Goal: Information Seeking & Learning: Learn about a topic

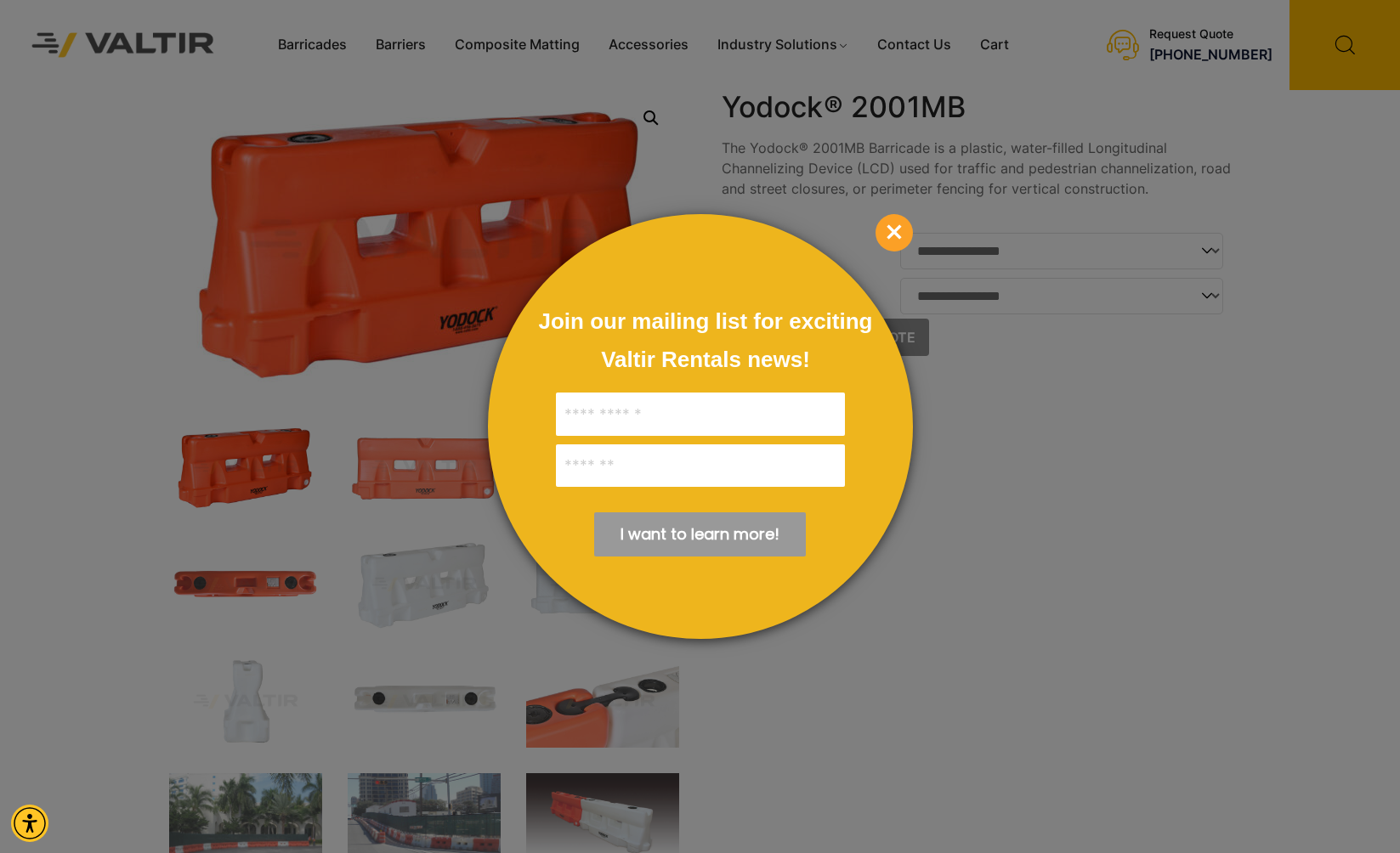
click at [893, 225] on span "×" at bounding box center [894, 233] width 37 height 37
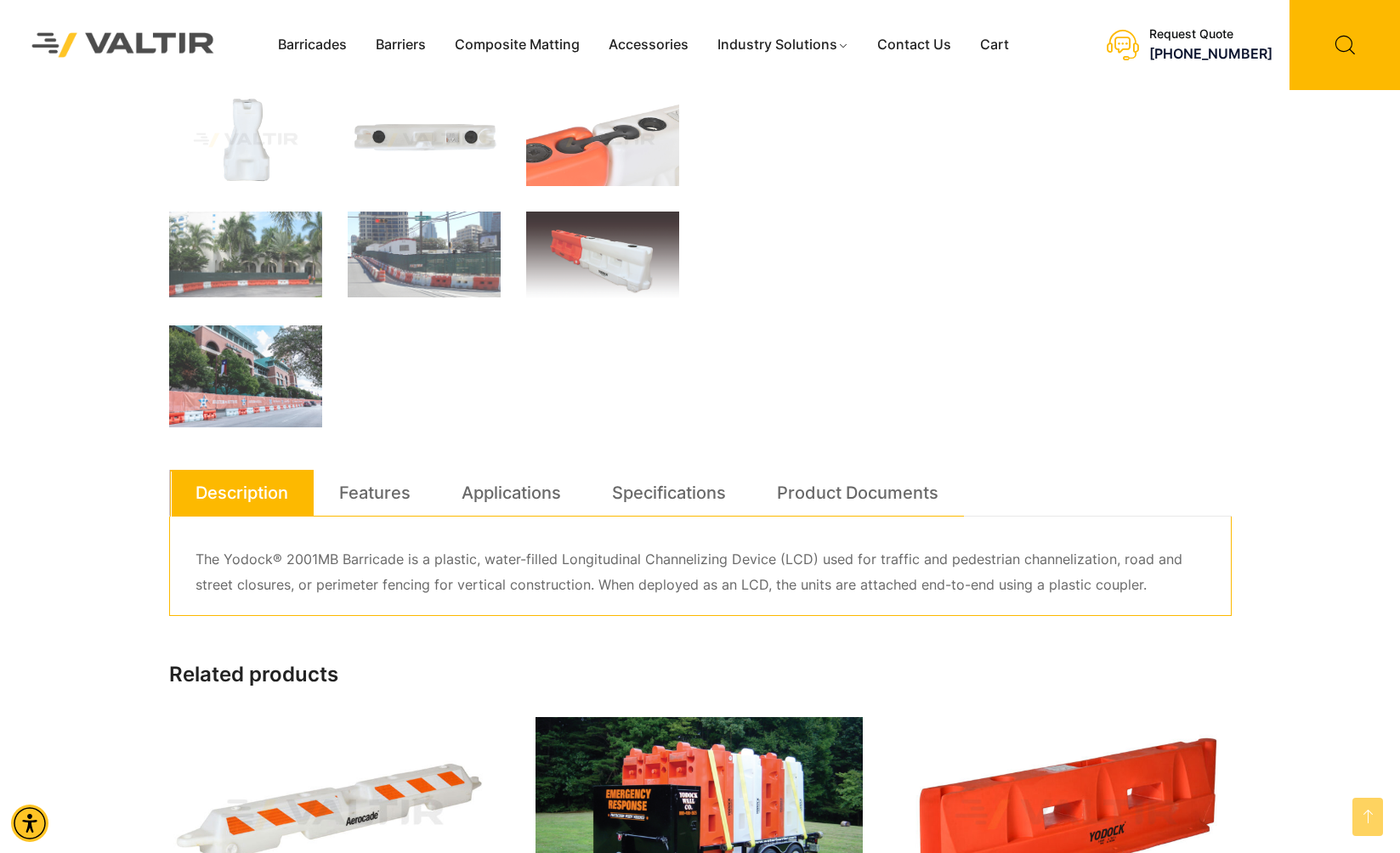
scroll to position [604, 0]
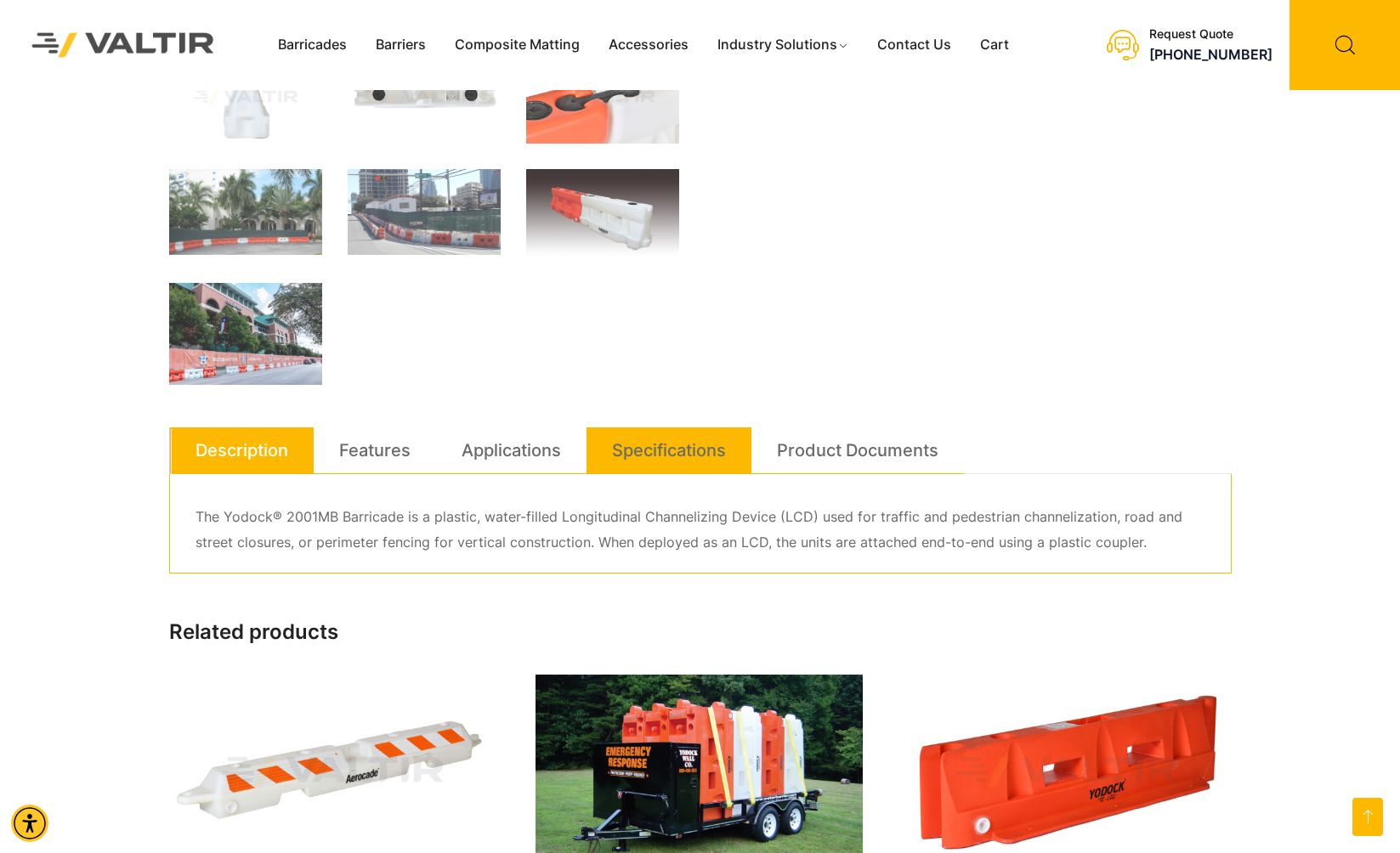
click at [665, 454] on link "Specifications" at bounding box center [669, 450] width 114 height 46
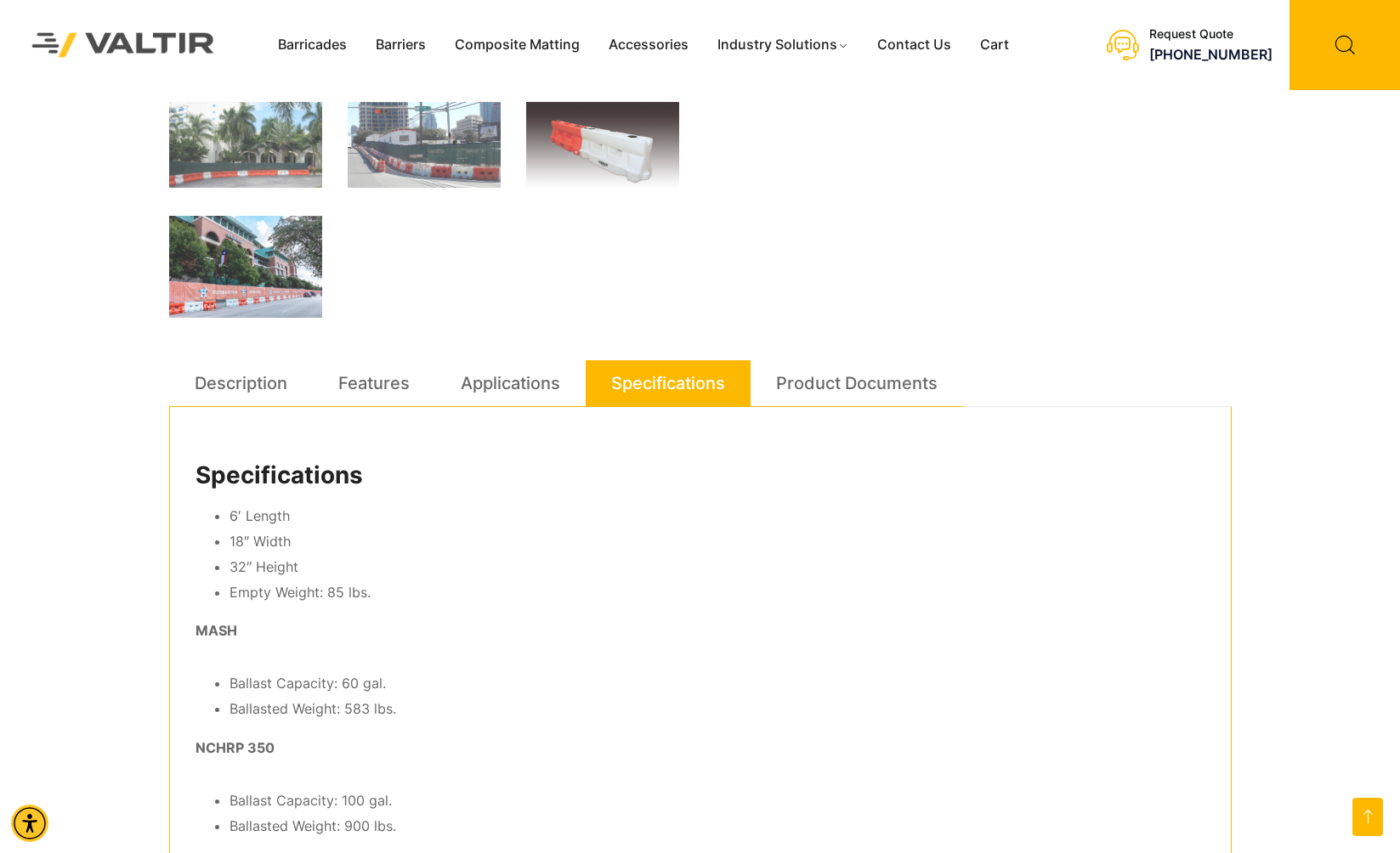
scroll to position [673, 0]
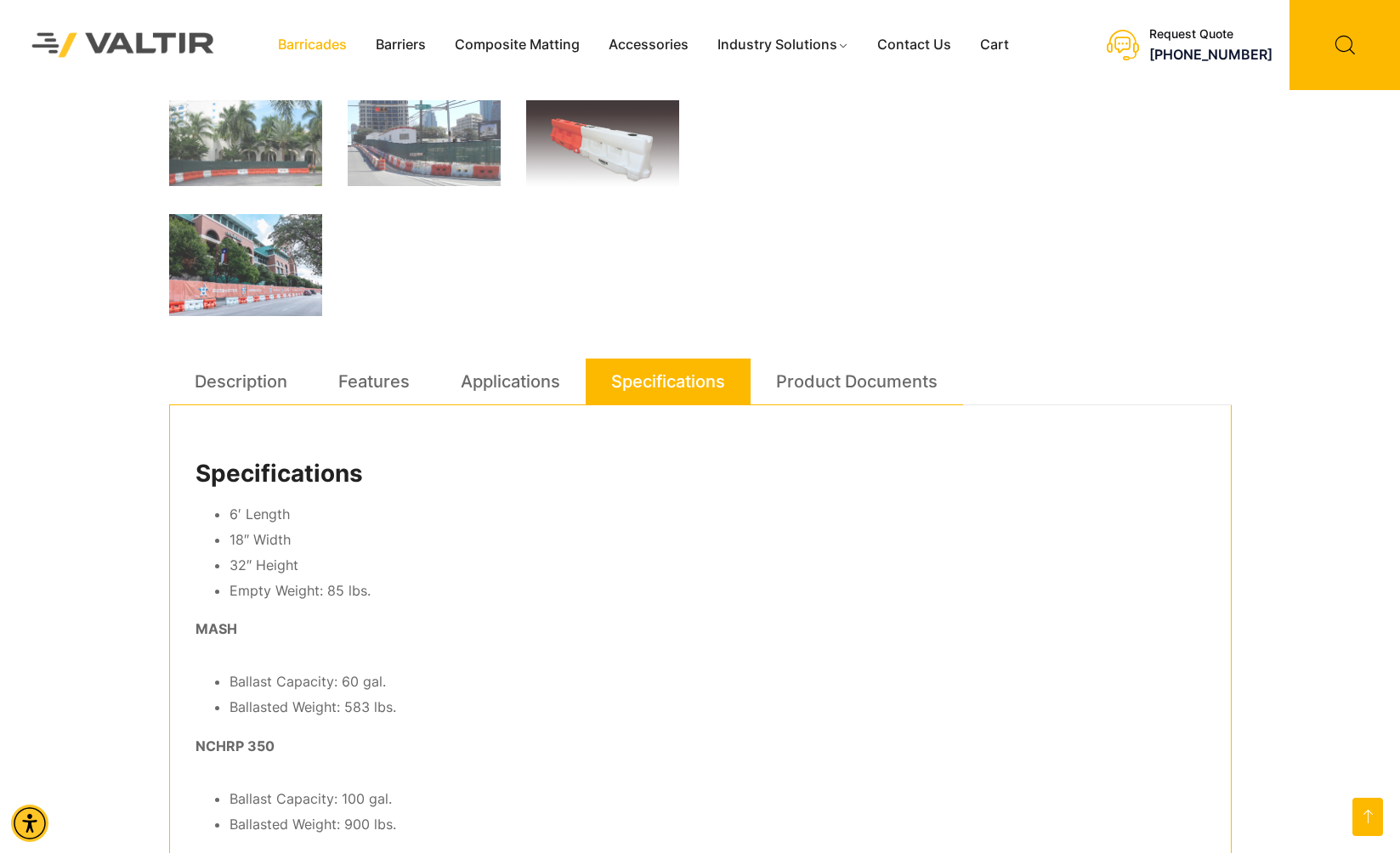
click at [332, 49] on link "Barricades" at bounding box center [312, 45] width 98 height 25
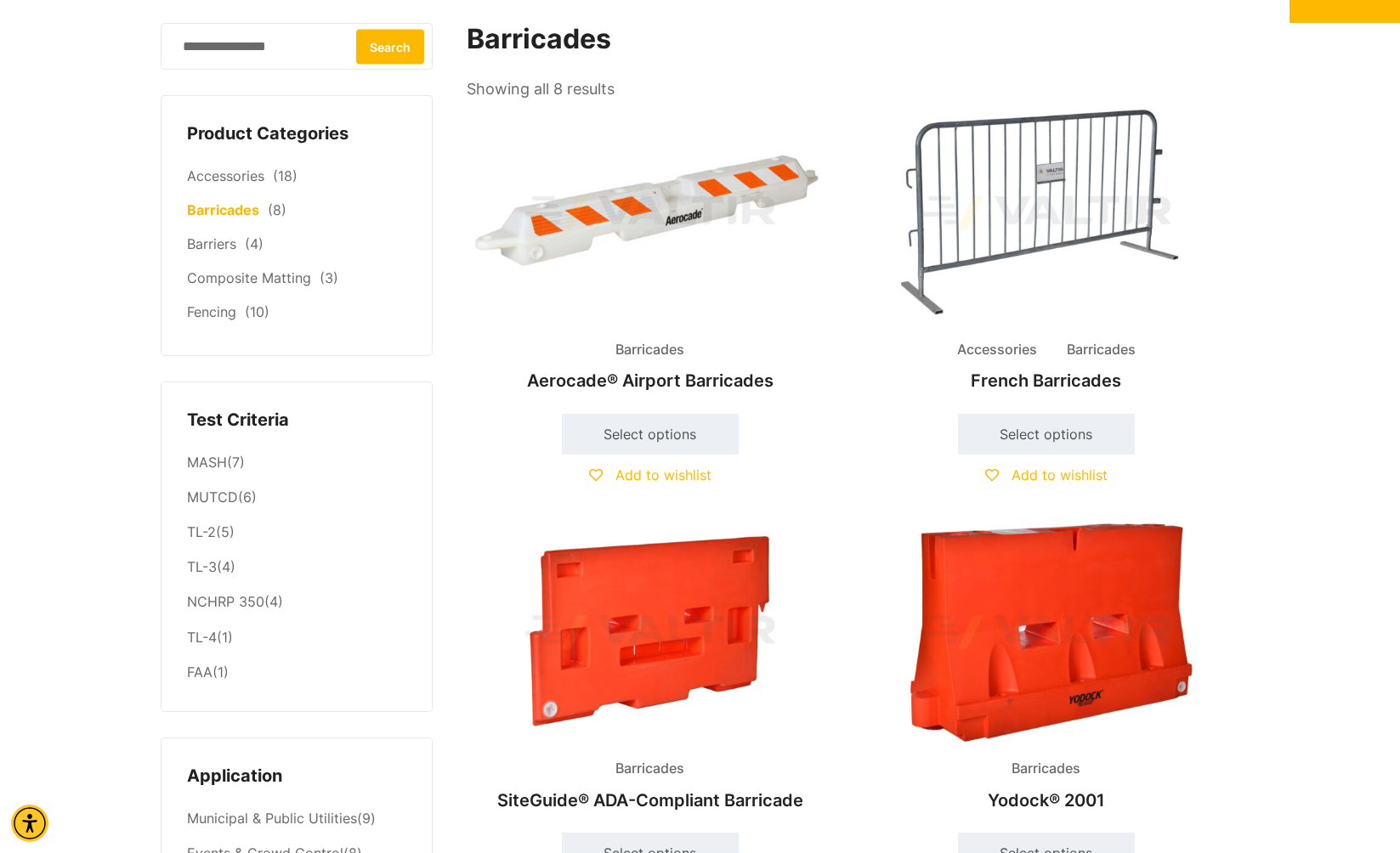
scroll to position [70, 0]
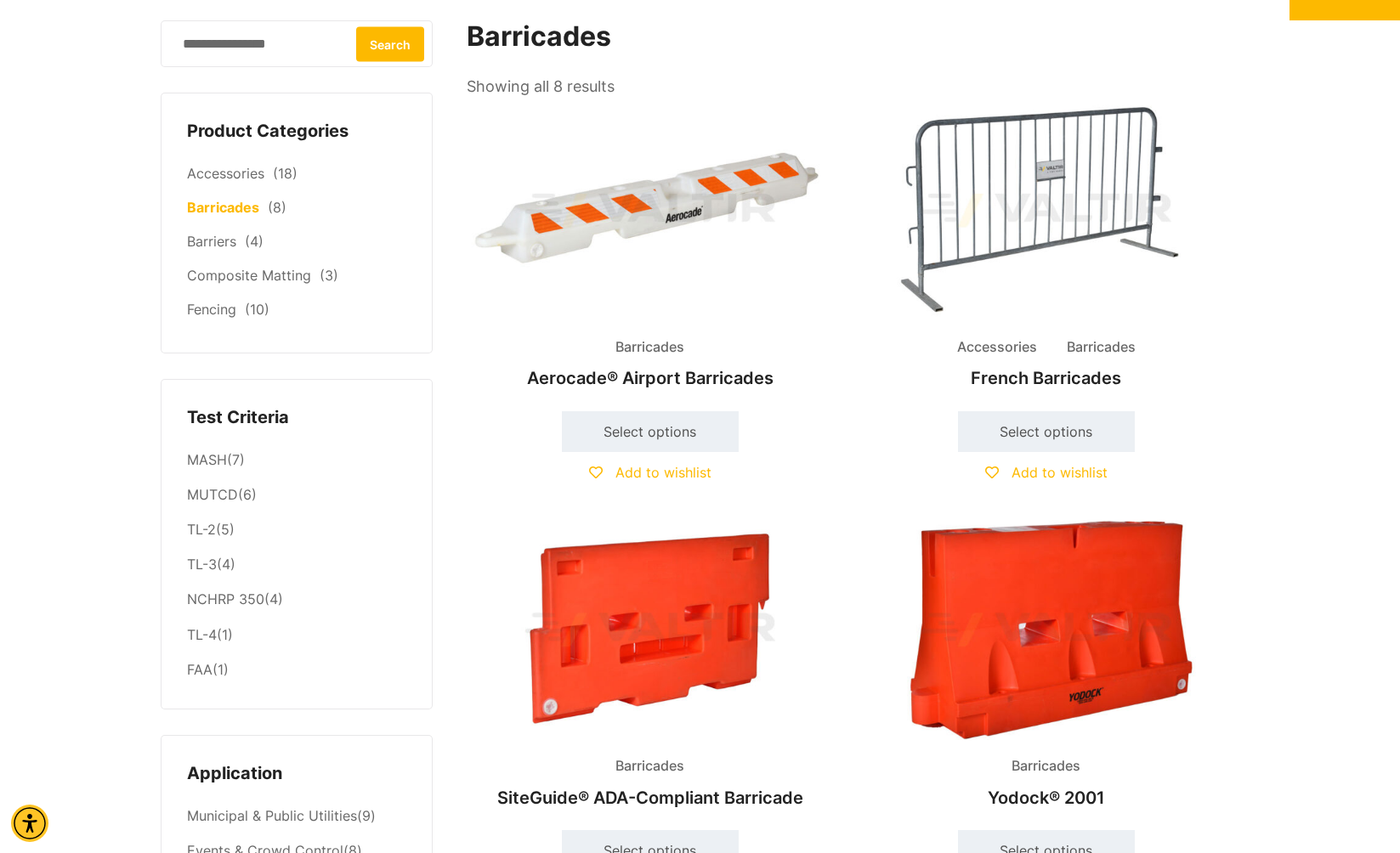
click at [1060, 616] on img at bounding box center [1046, 630] width 367 height 220
click at [1108, 340] on span "Barricades" at bounding box center [1101, 347] width 94 height 25
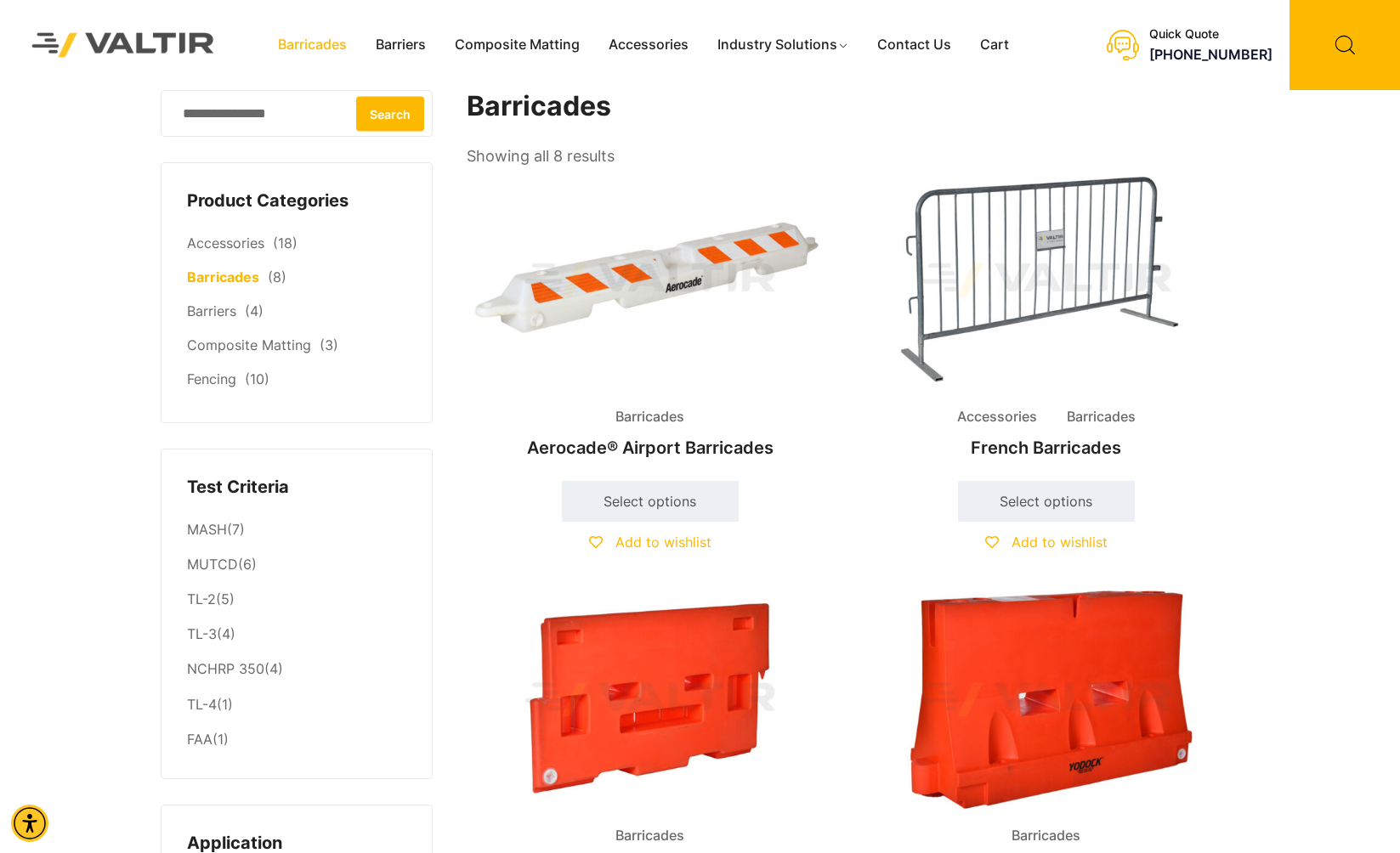
scroll to position [0, 0]
click at [271, 349] on link "Composite Matting" at bounding box center [249, 345] width 124 height 17
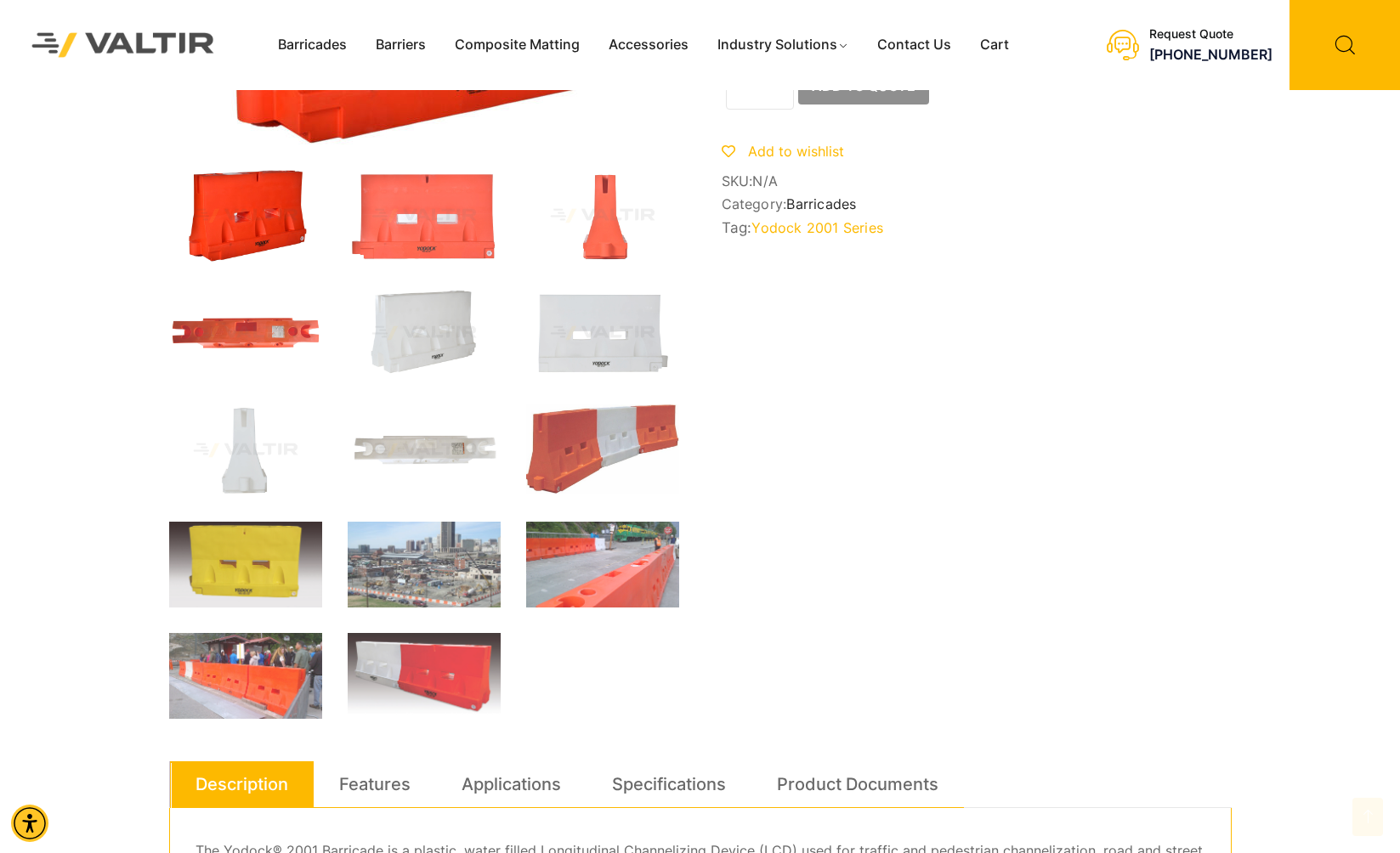
scroll to position [890, 0]
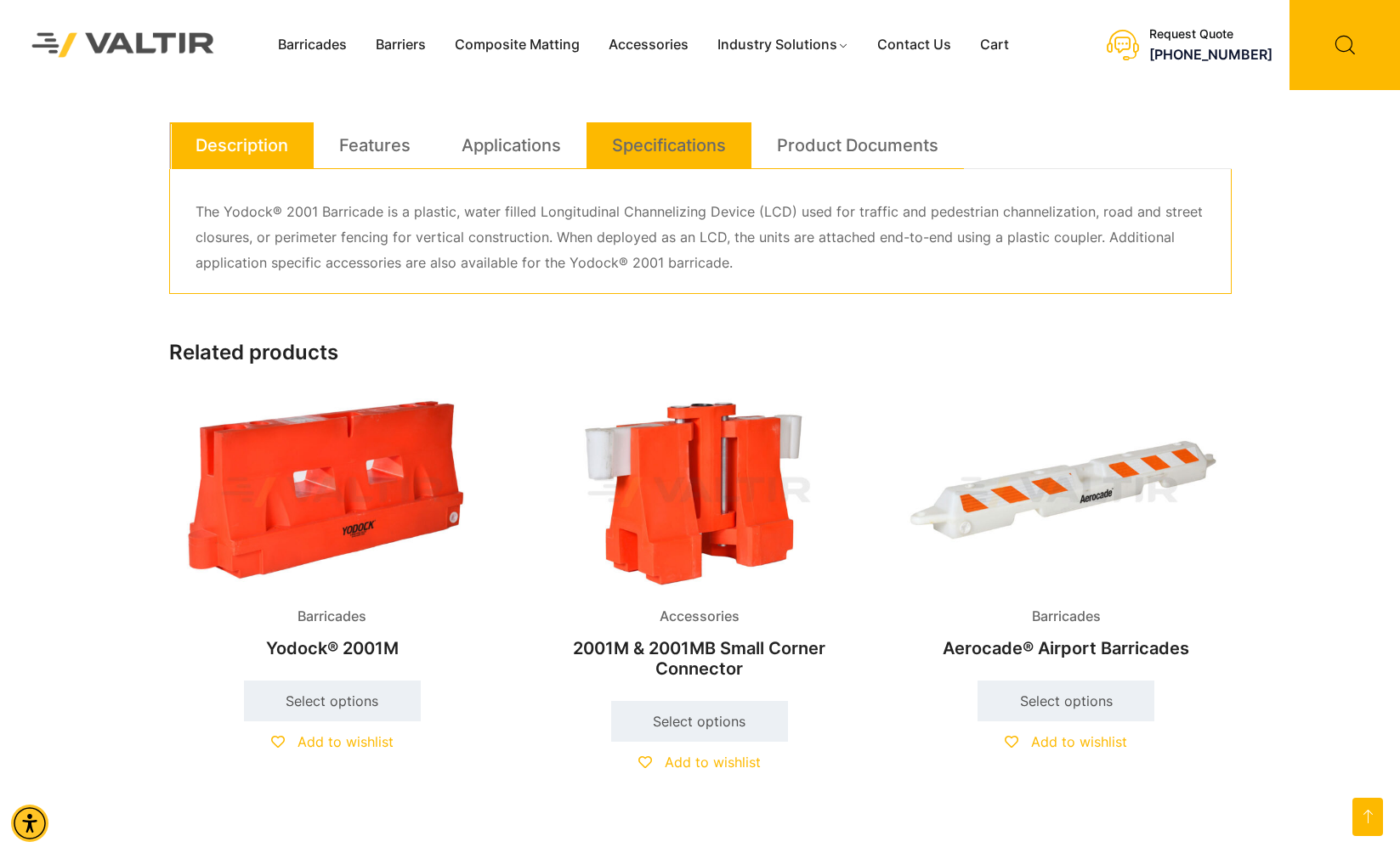
click at [610, 148] on li "Specifications" at bounding box center [669, 145] width 165 height 47
click at [669, 151] on link "Specifications" at bounding box center [669, 144] width 114 height 46
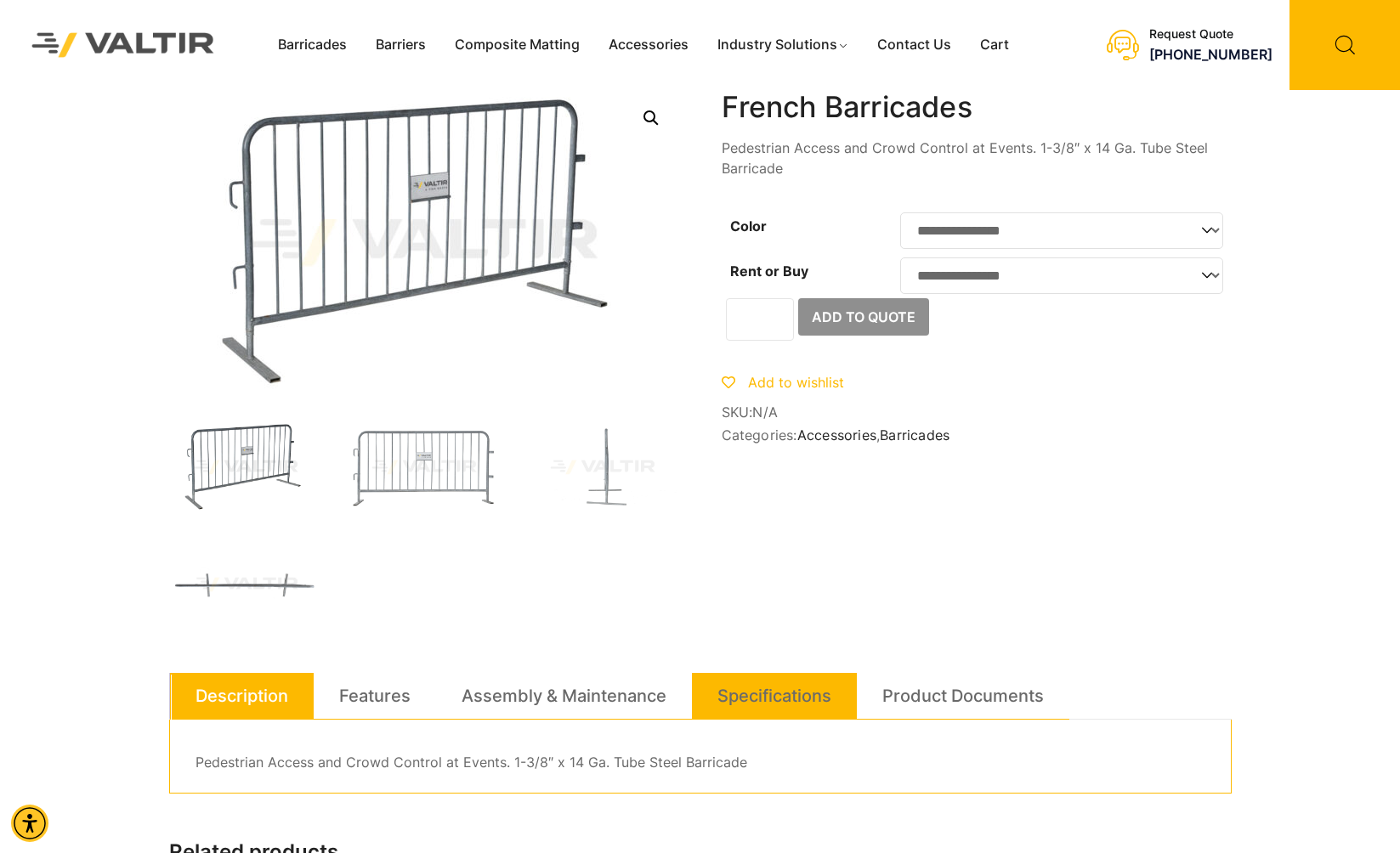
click at [743, 694] on link "Specifications" at bounding box center [774, 696] width 114 height 46
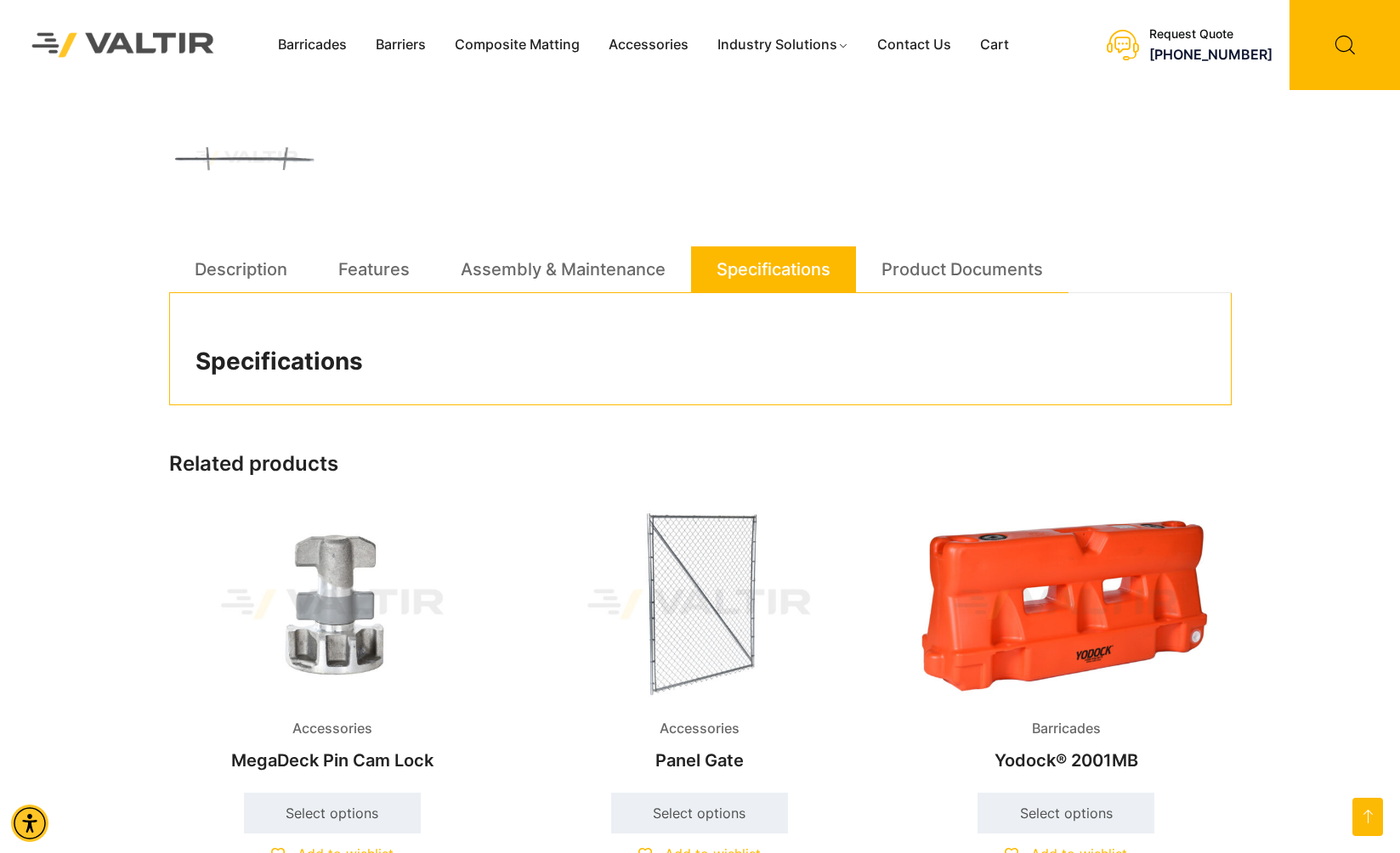
scroll to position [347, 0]
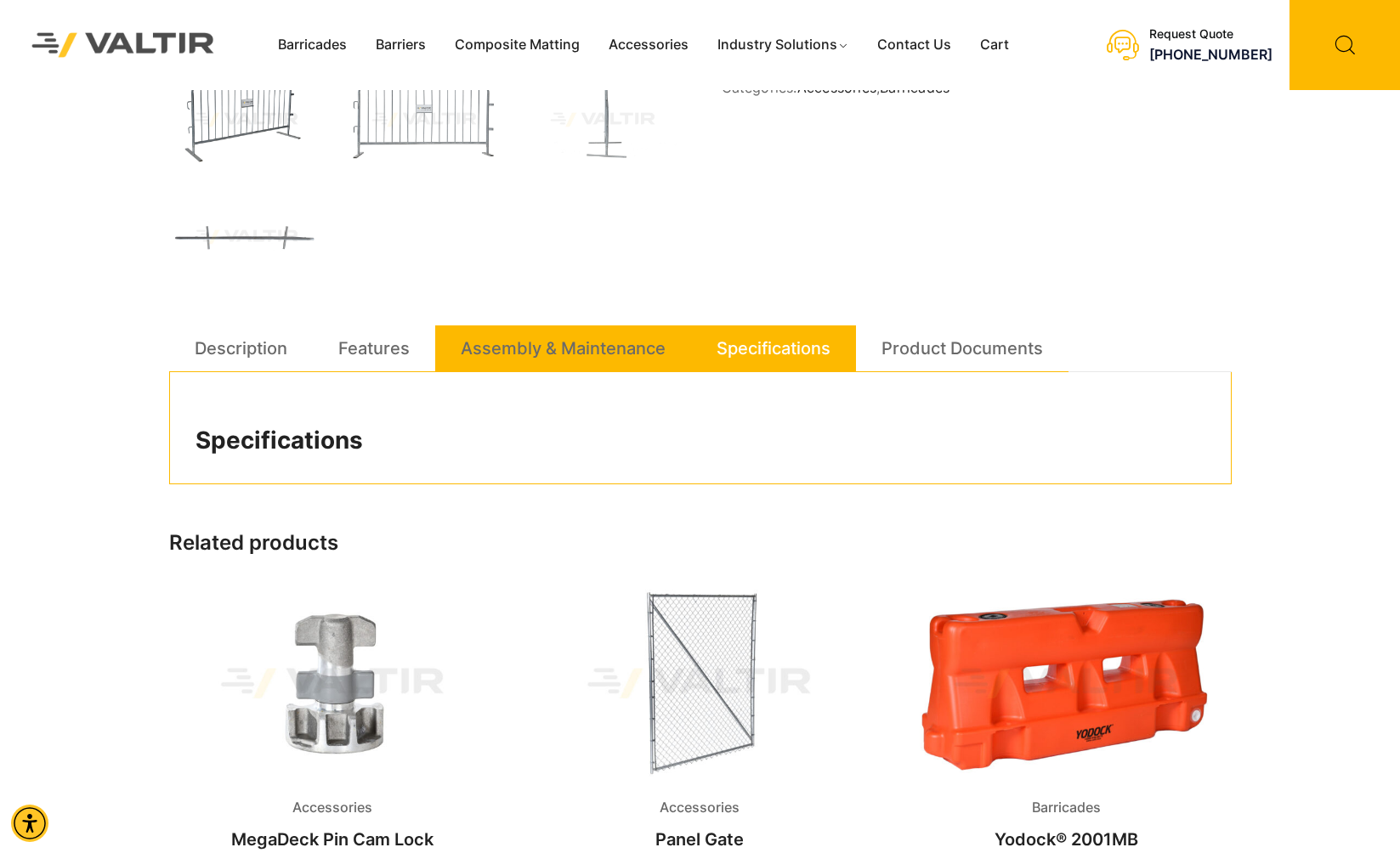
click at [564, 365] on link "Assembly & Maintenance" at bounding box center [564, 347] width 205 height 46
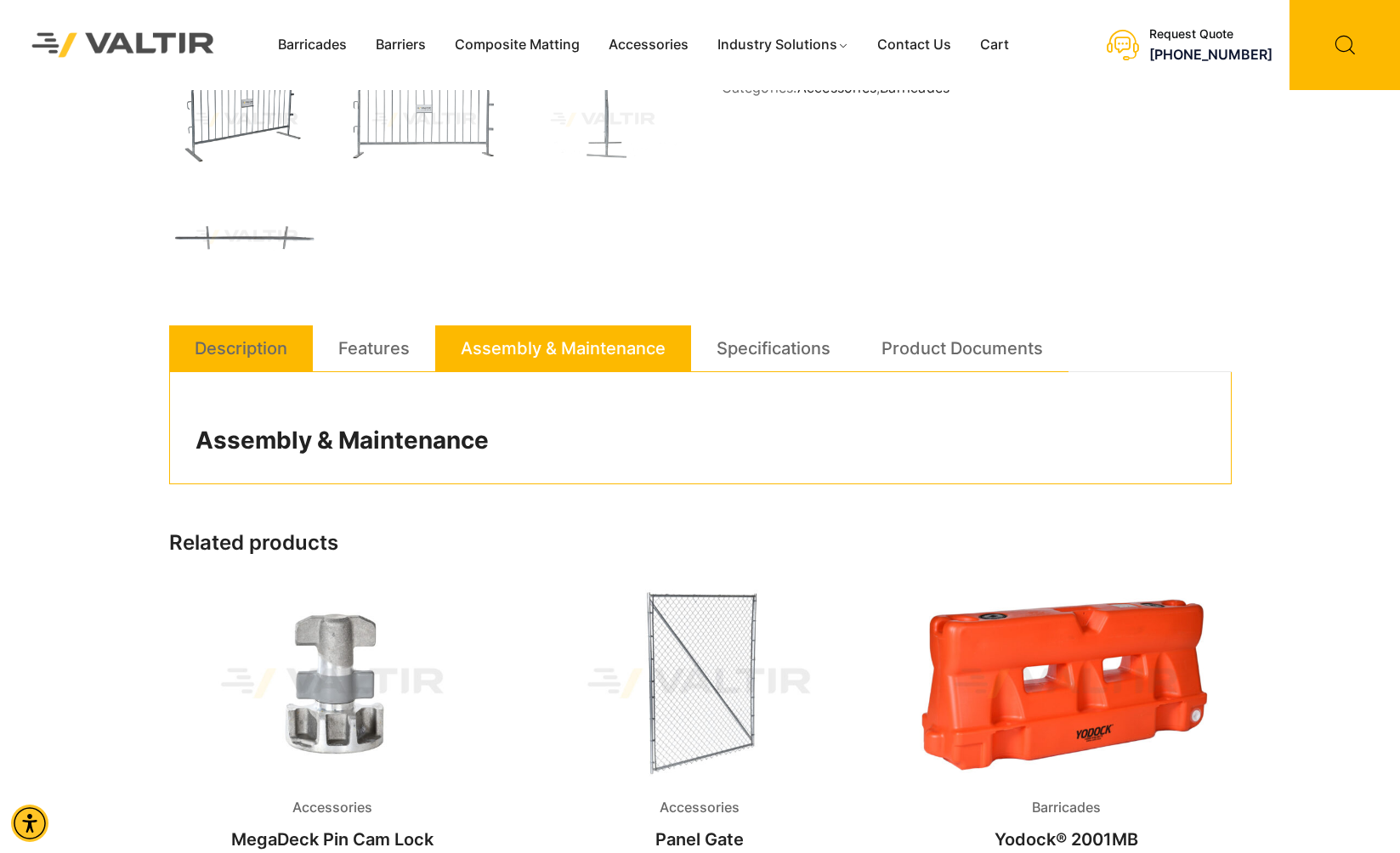
click at [294, 355] on li "Description" at bounding box center [241, 348] width 143 height 47
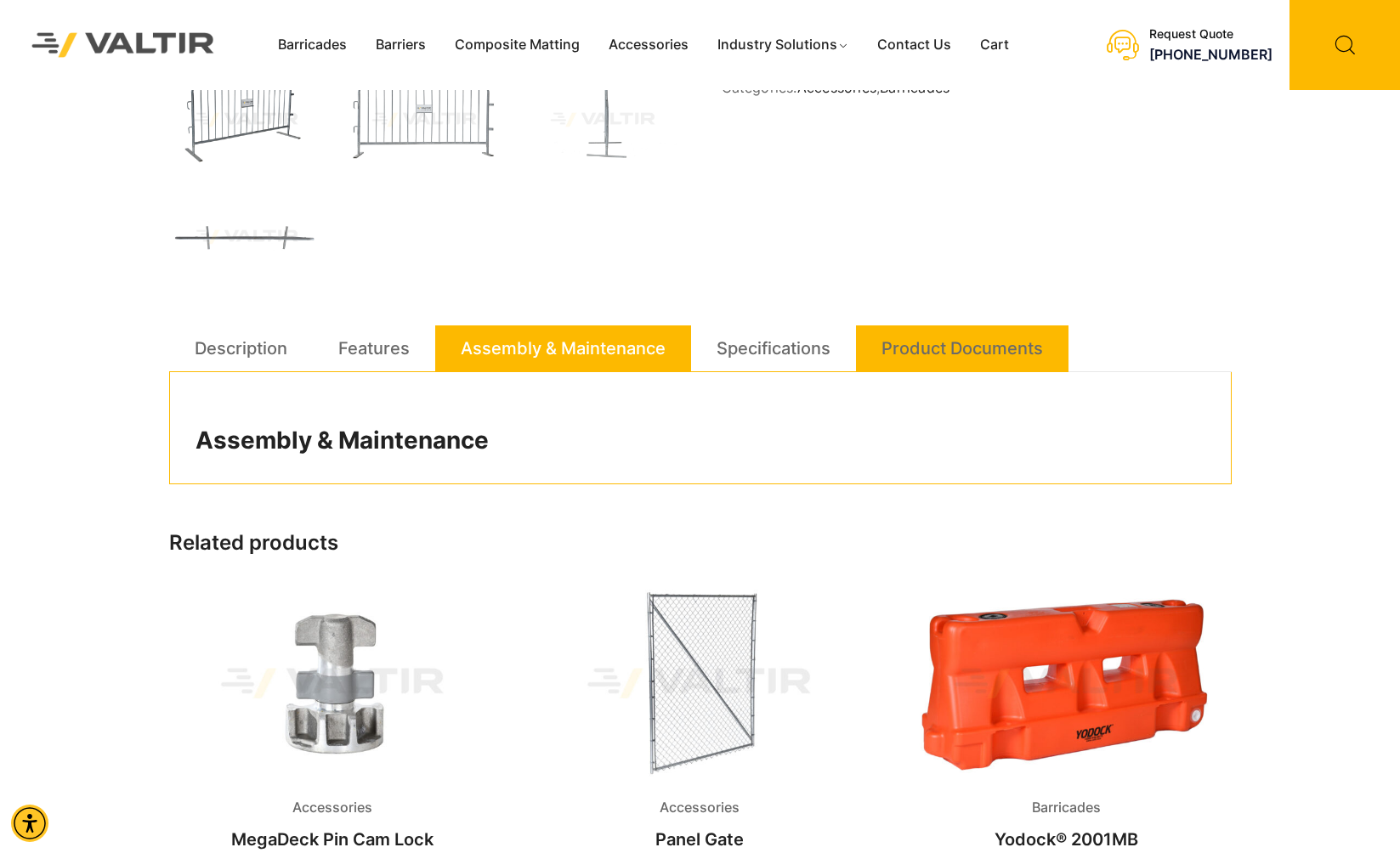
click at [933, 361] on link "Product Documents" at bounding box center [961, 347] width 161 height 46
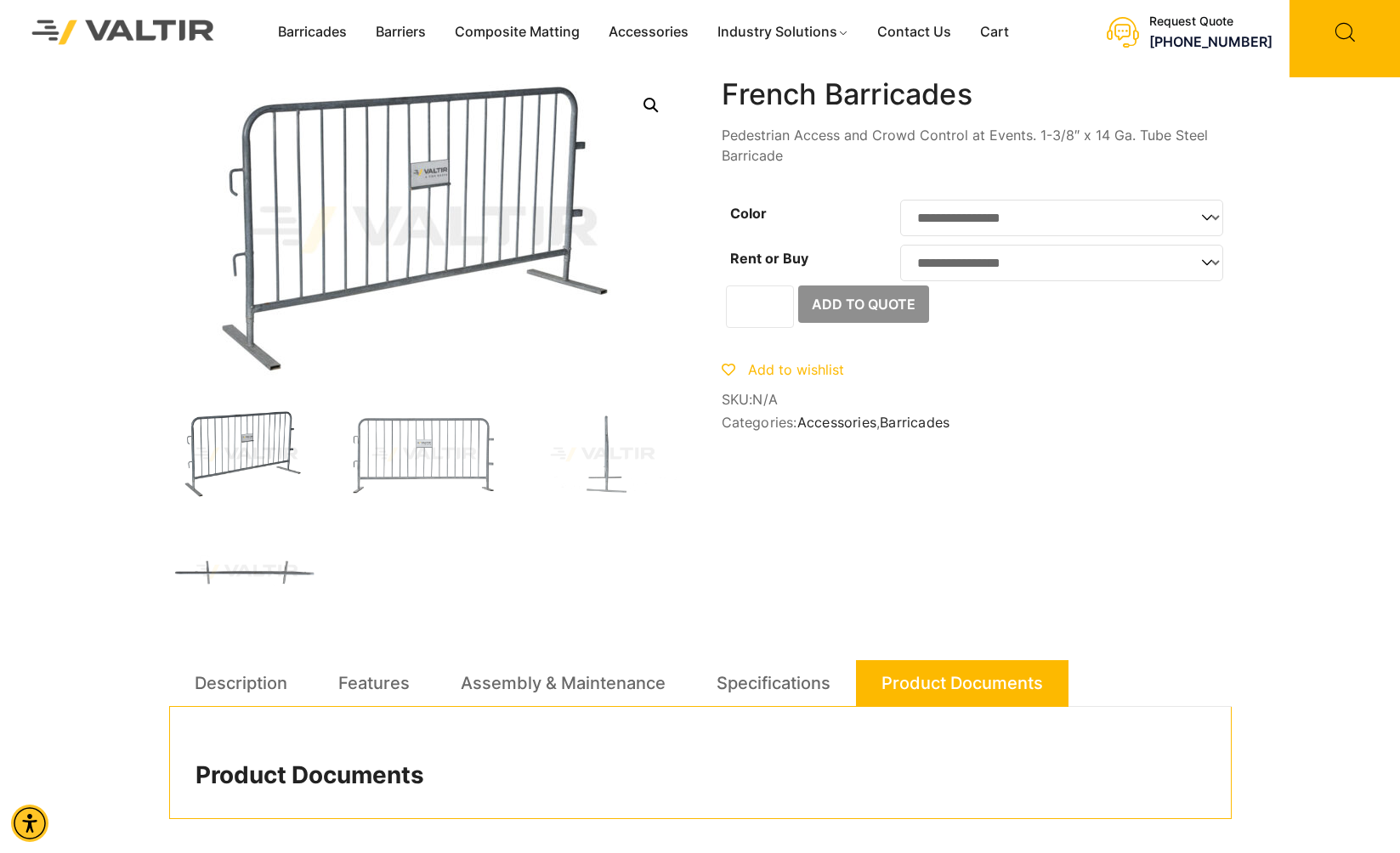
scroll to position [0, 0]
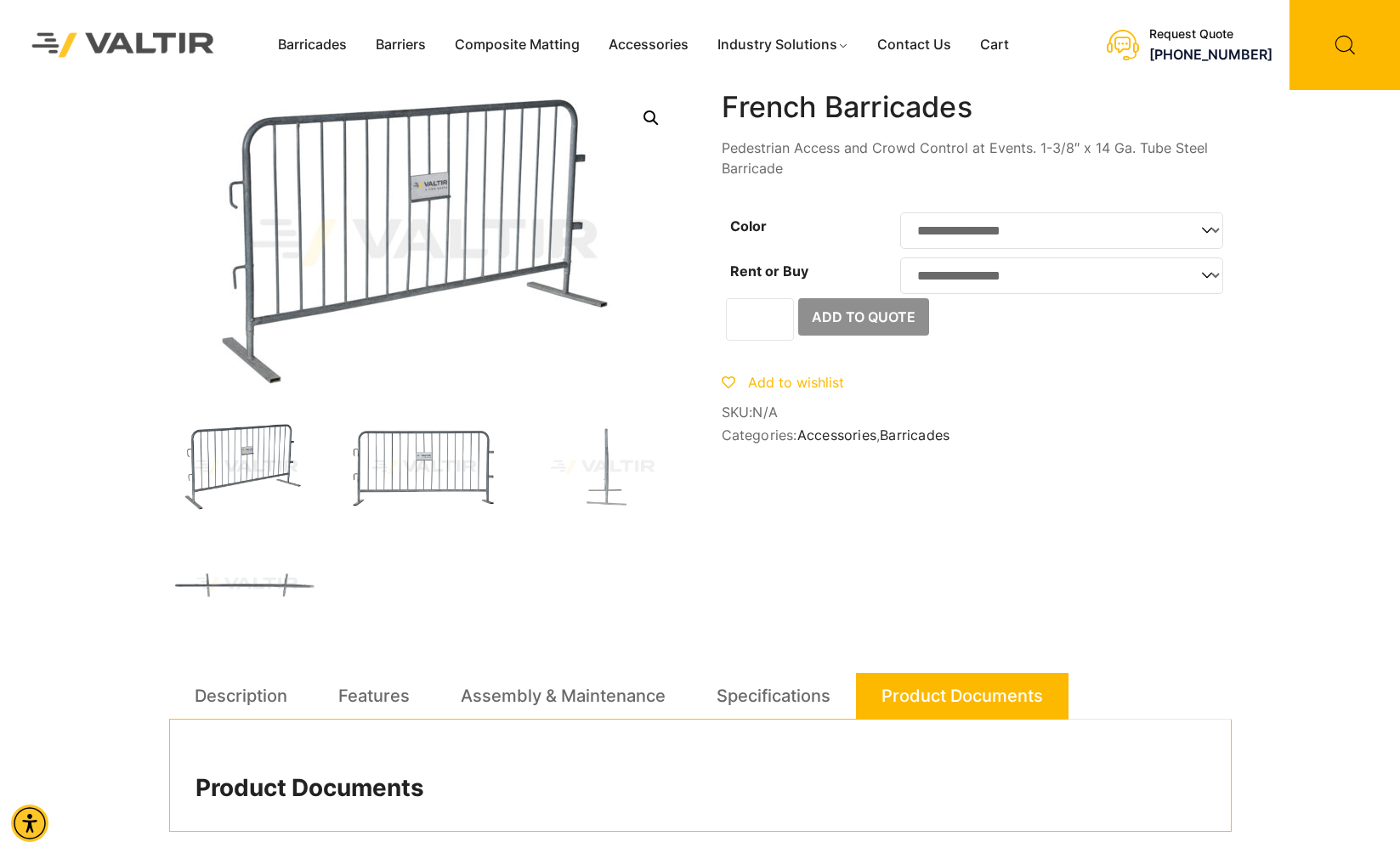
click at [424, 471] on img at bounding box center [424, 467] width 153 height 92
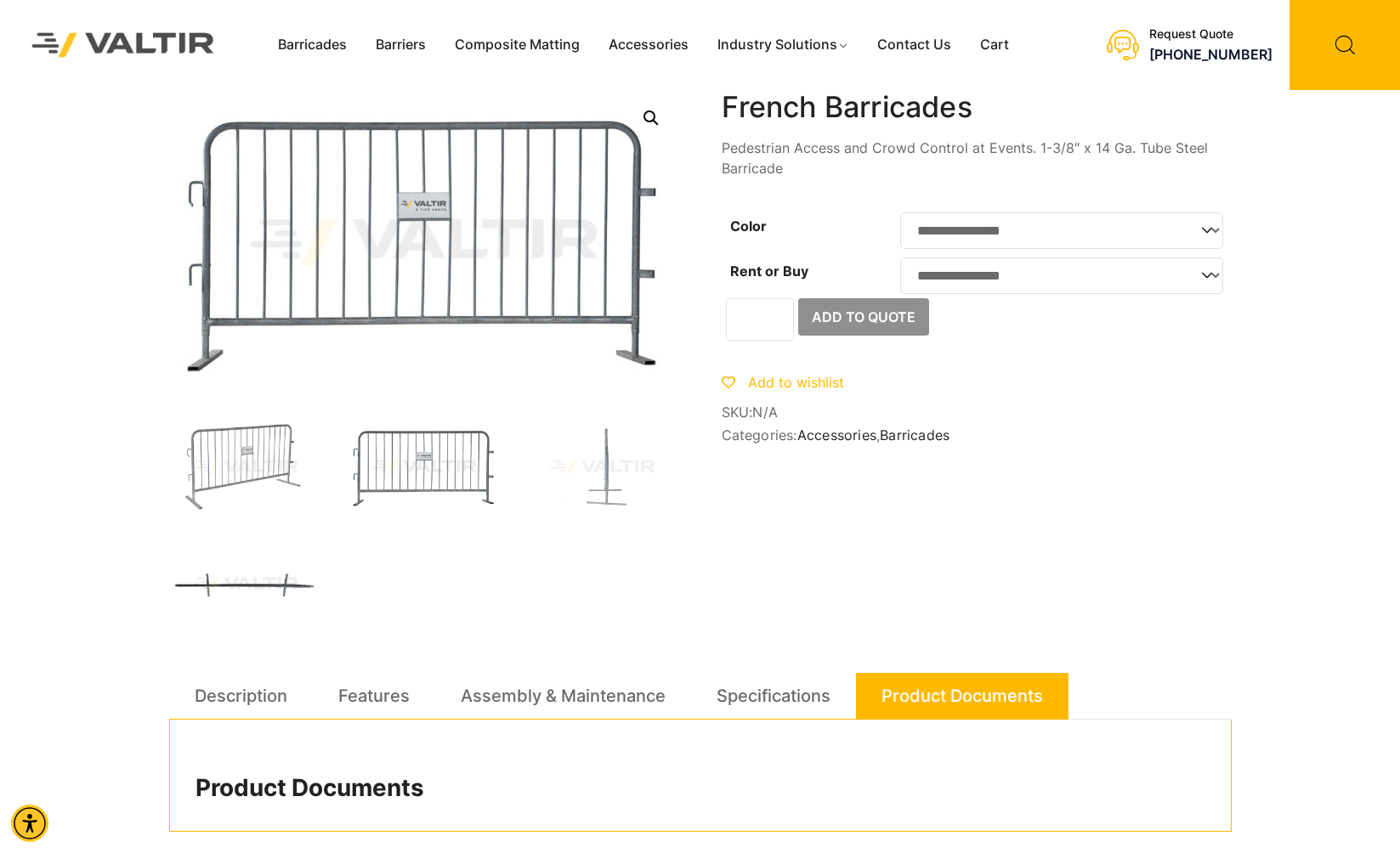
click at [285, 589] on img at bounding box center [246, 585] width 153 height 92
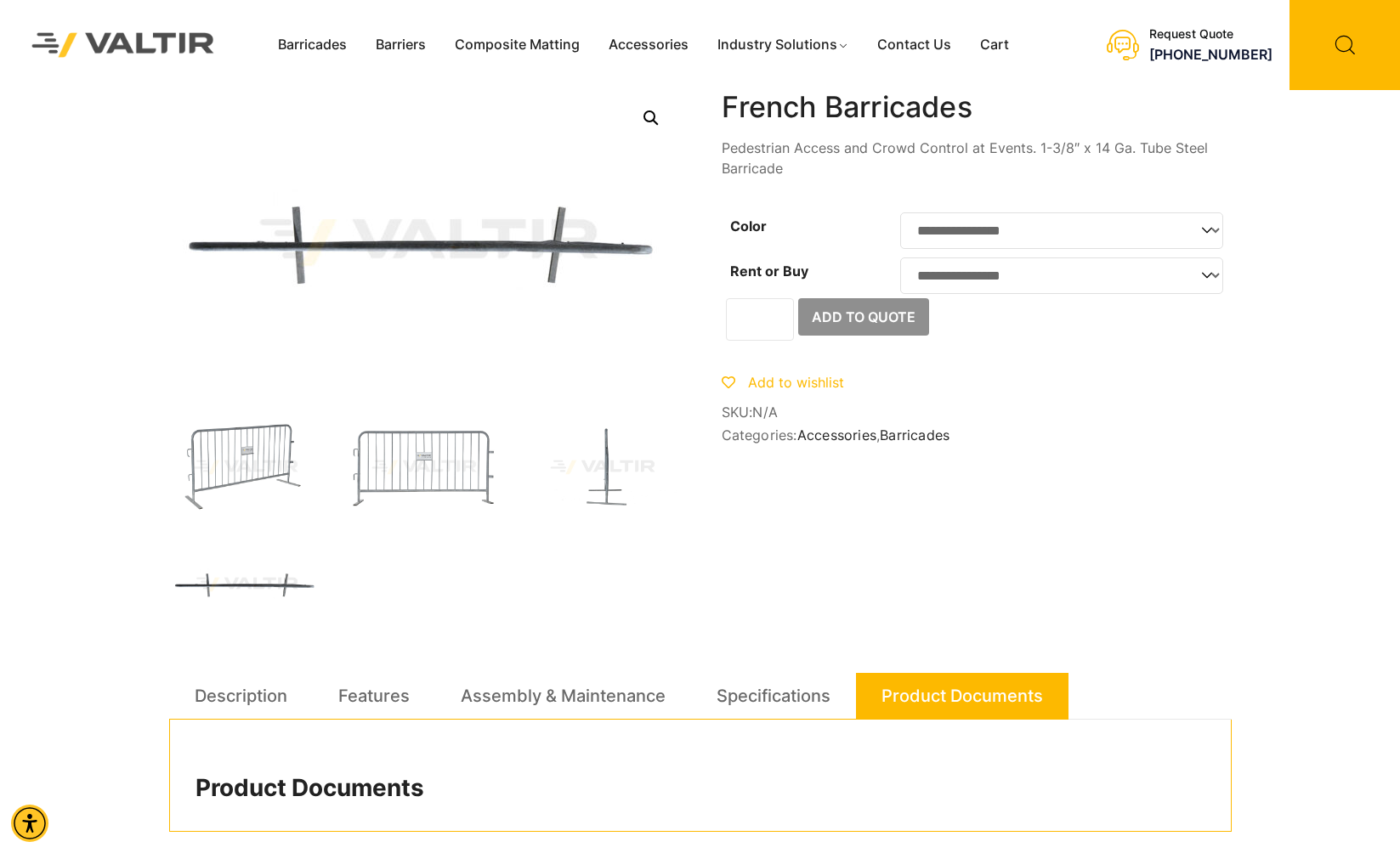
click at [597, 460] on img at bounding box center [603, 467] width 153 height 92
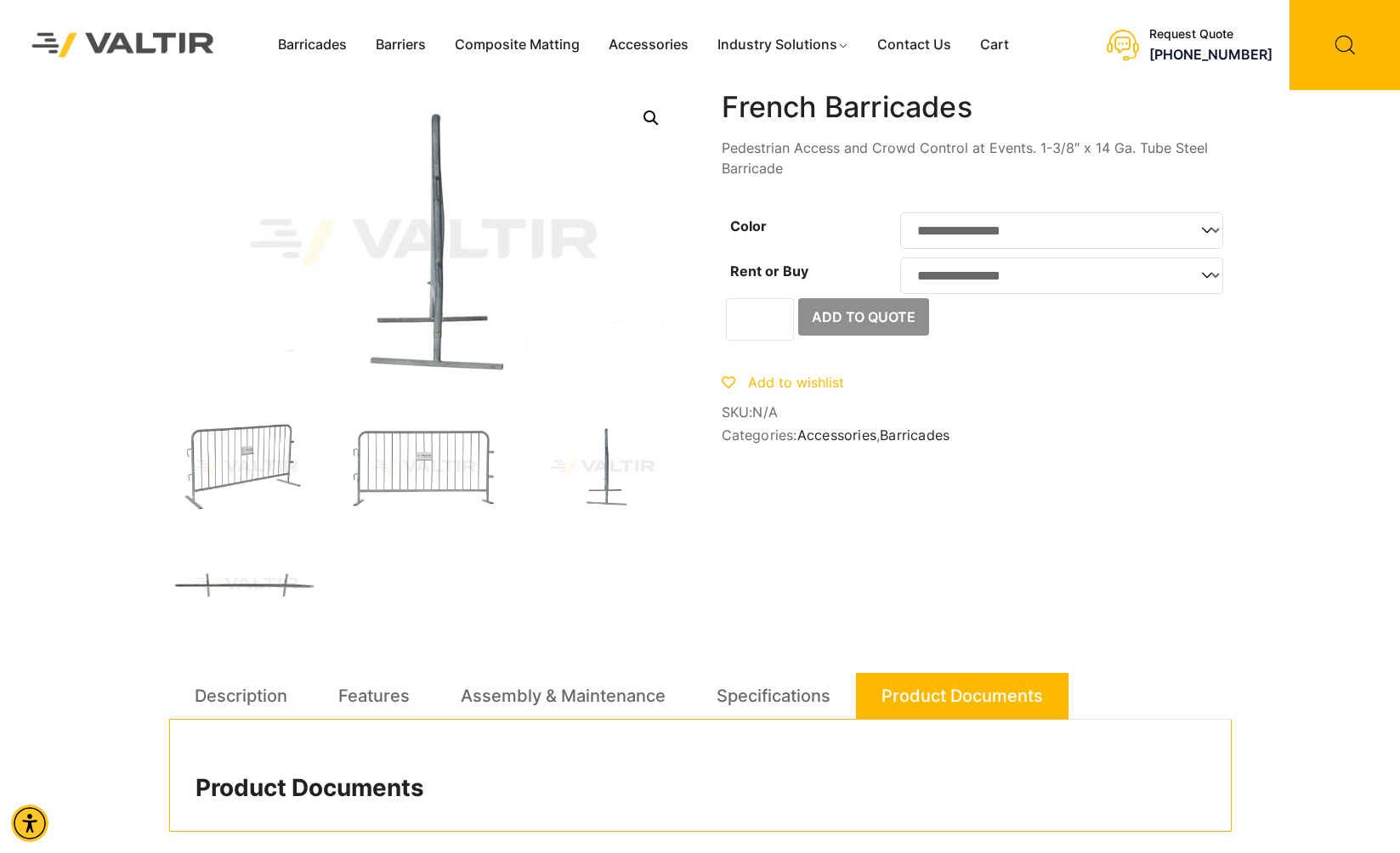
scroll to position [203, 0]
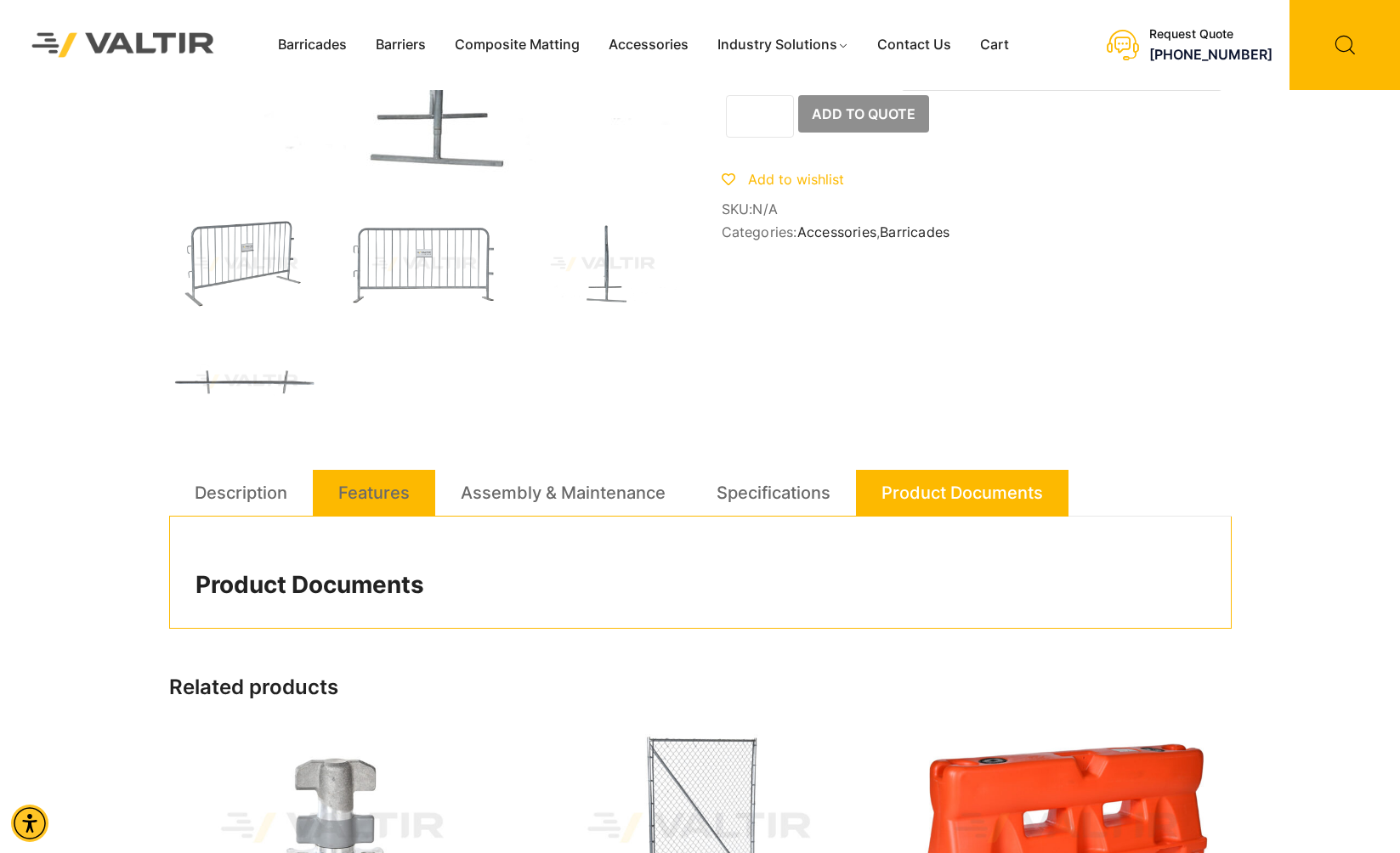
click at [389, 493] on link "Features" at bounding box center [374, 493] width 72 height 46
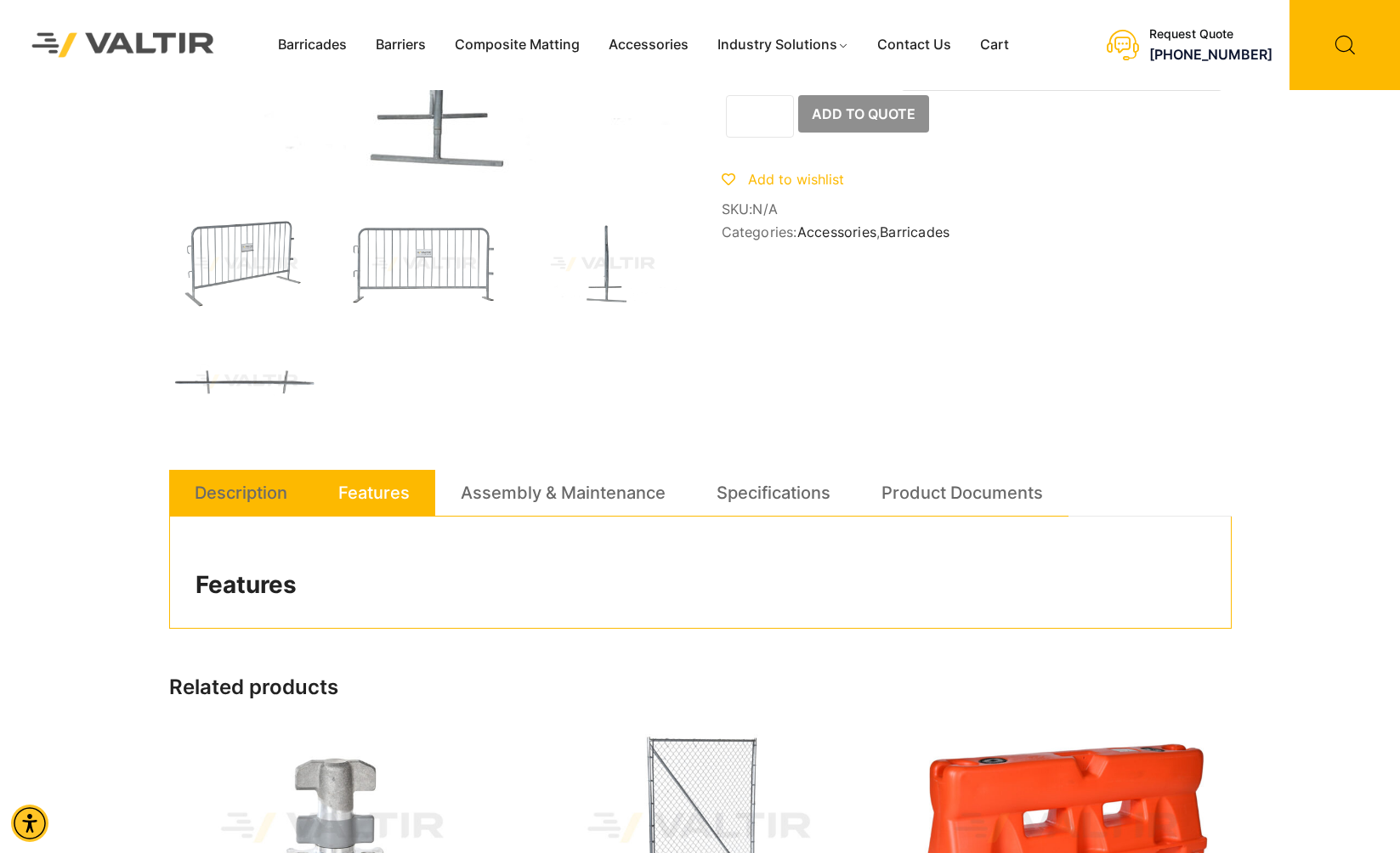
click at [264, 495] on link "Description" at bounding box center [240, 493] width 92 height 46
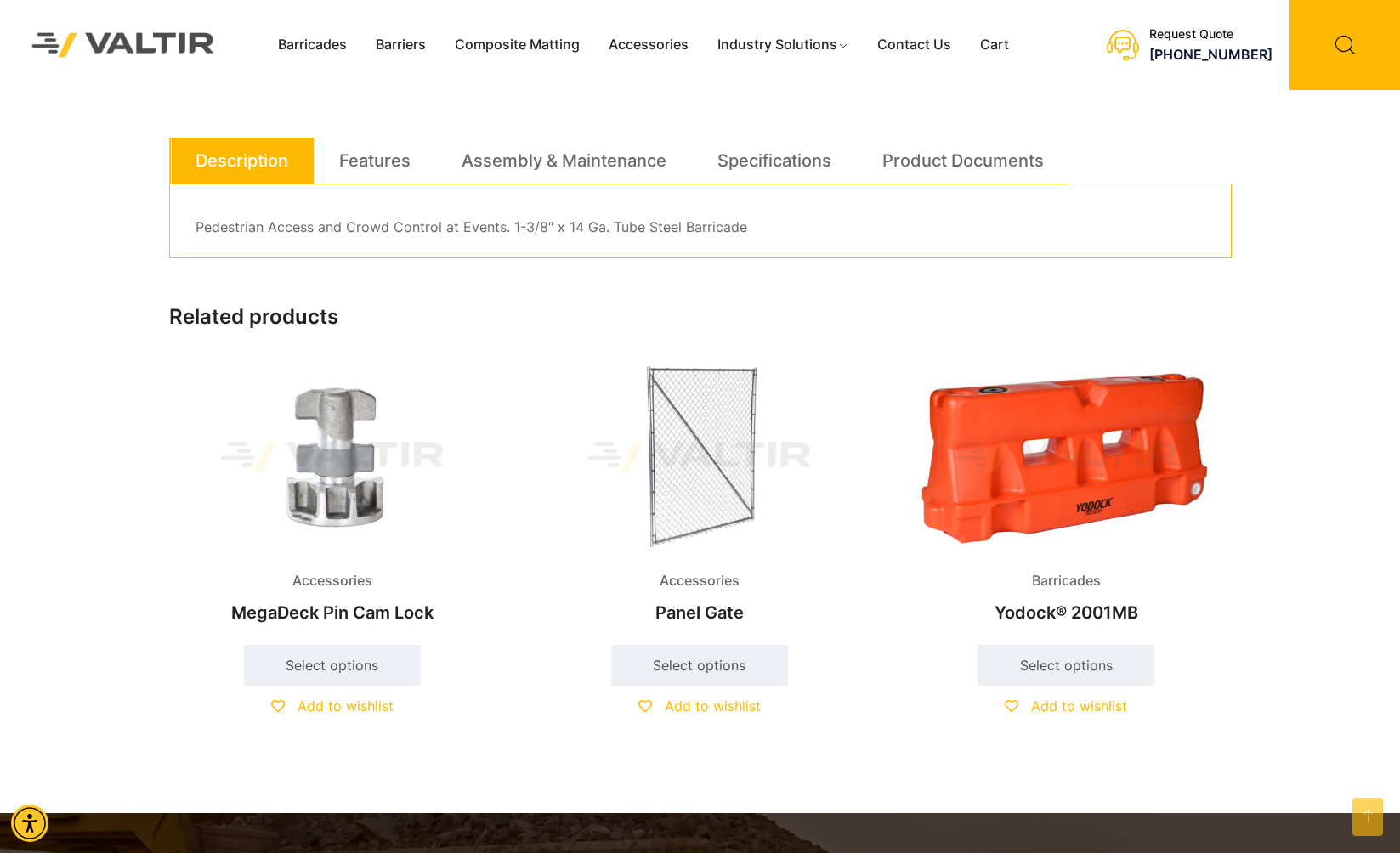
scroll to position [562, 0]
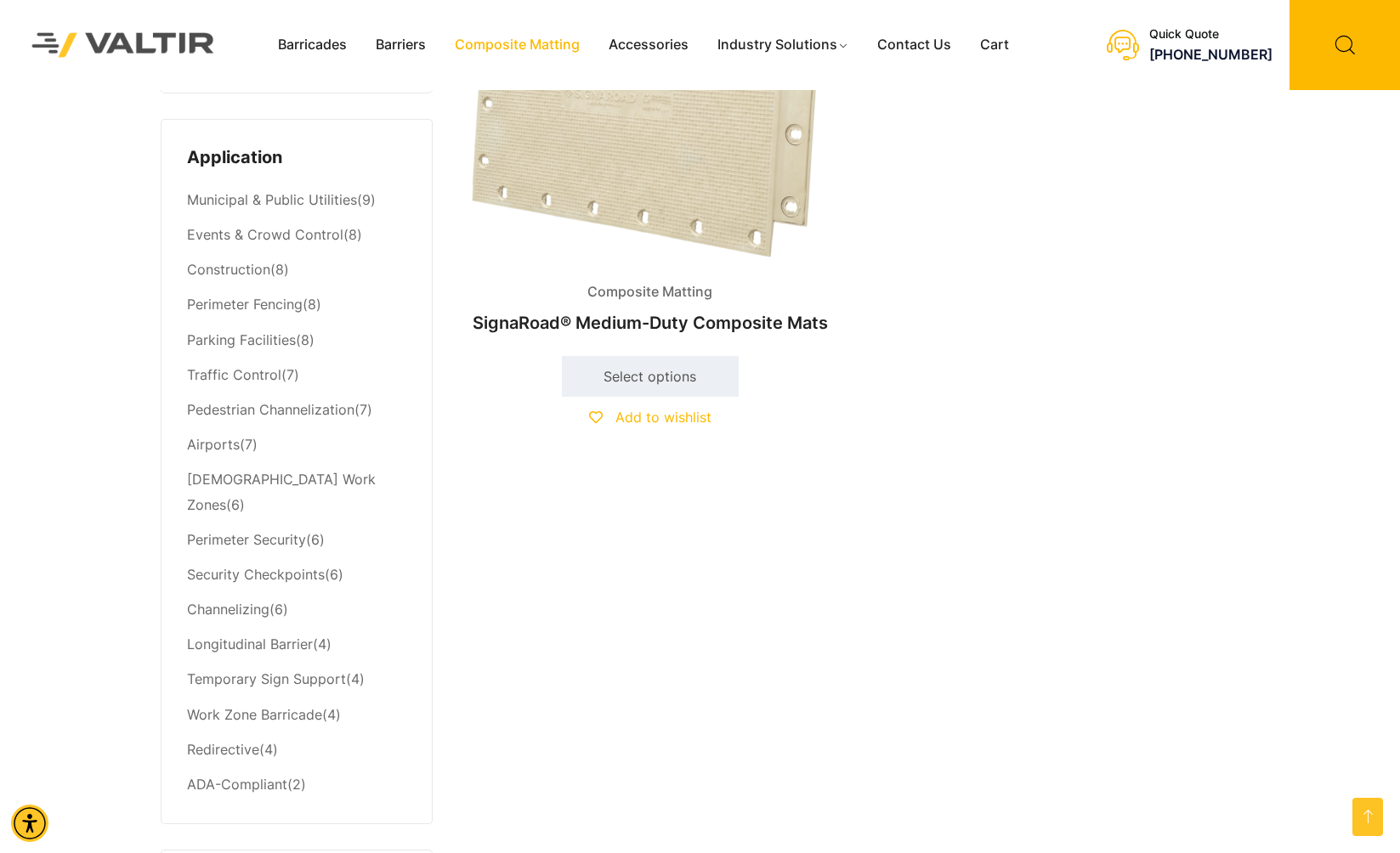
scroll to position [696, 0]
